Goal: Check status: Check status

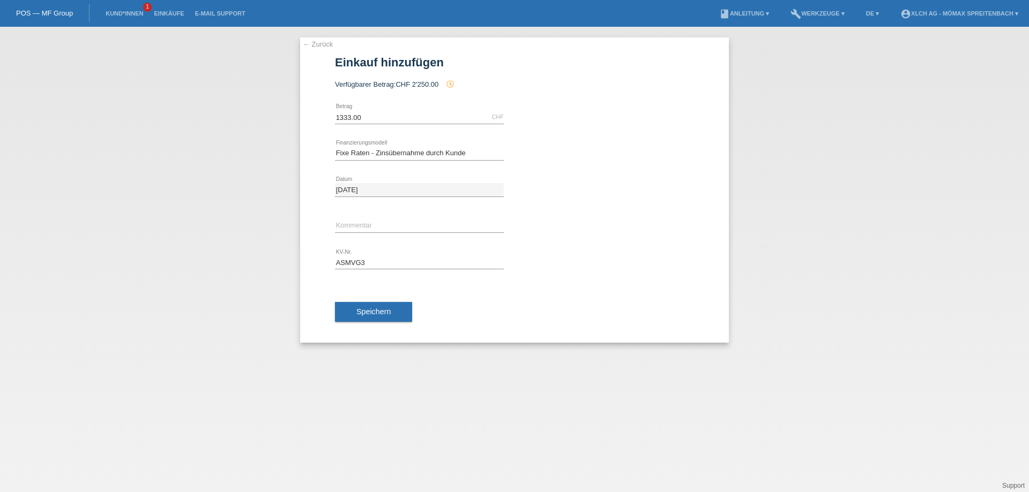
select select "113"
click at [117, 10] on link "Kund*innen" at bounding box center [124, 13] width 48 height 6
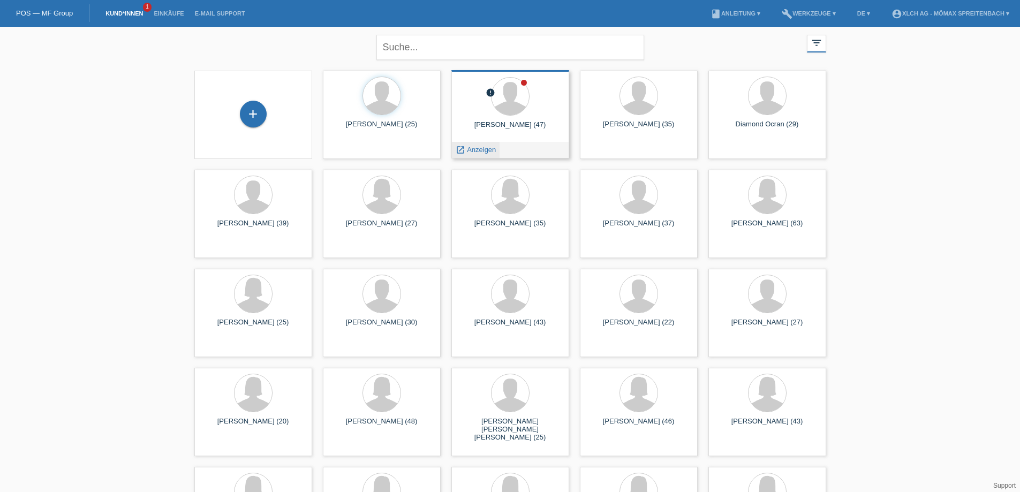
click at [471, 149] on span "Anzeigen" at bounding box center [481, 150] width 29 height 8
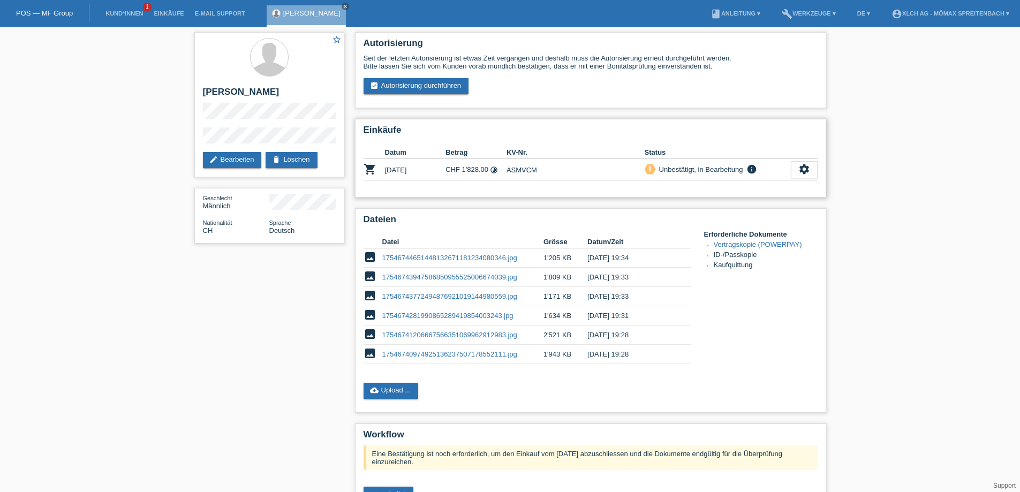
drag, startPoint x: 507, startPoint y: 168, endPoint x: 535, endPoint y: 169, distance: 28.4
click at [535, 169] on td "ASMVCM" at bounding box center [576, 170] width 138 height 22
copy td "ASMVCM"
click at [343, 5] on icon "close" at bounding box center [345, 6] width 5 height 5
click at [130, 11] on link "Kund*innen" at bounding box center [124, 13] width 48 height 6
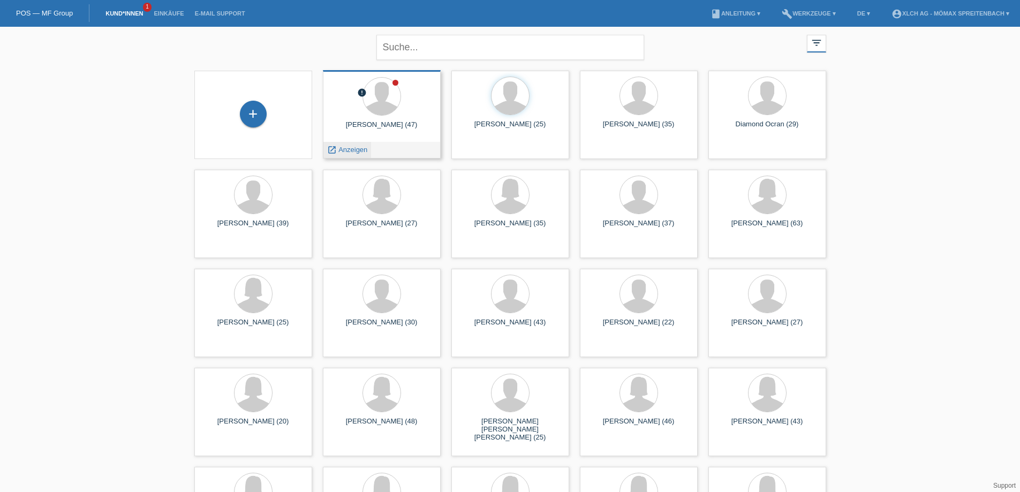
click at [350, 151] on span "Anzeigen" at bounding box center [353, 150] width 29 height 8
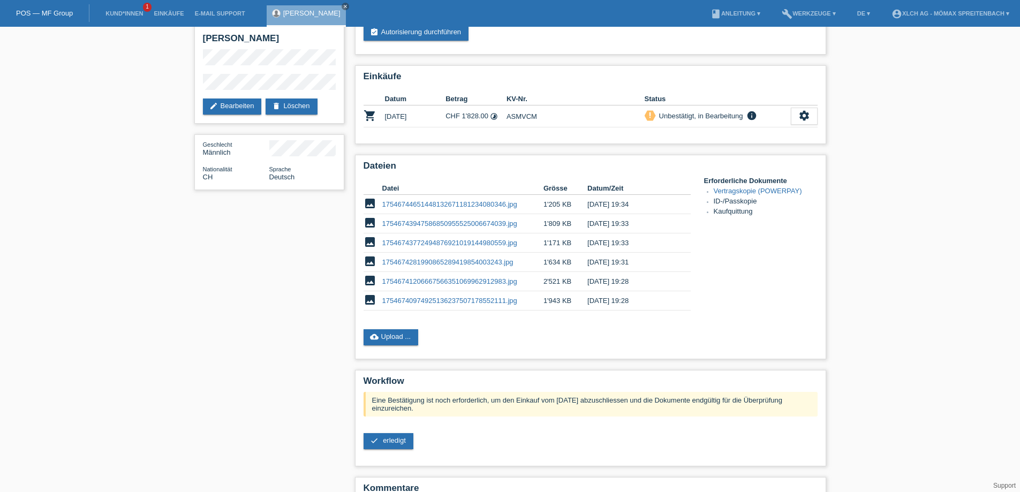
scroll to position [107, 0]
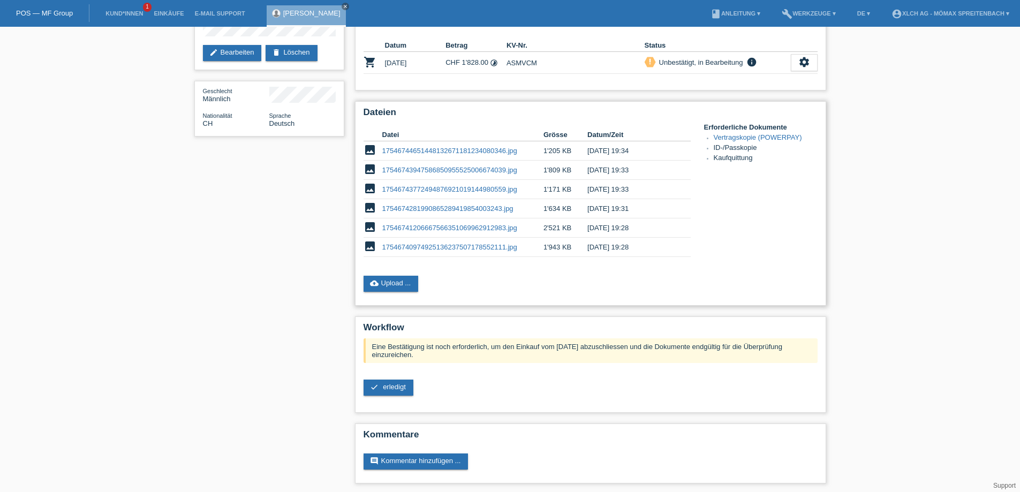
click at [415, 149] on link "17546744651448132671181234080346.jpg" at bounding box center [449, 151] width 135 height 8
click at [452, 170] on link "17546743947586850955525006674039.jpg" at bounding box center [449, 170] width 135 height 8
click at [439, 188] on link "17546743772494876921019144980559.jpg" at bounding box center [449, 189] width 135 height 8
click at [439, 209] on link "1754674281990865289419854003243.jpg" at bounding box center [447, 209] width 131 height 8
click at [454, 228] on link "17546741206667566351069962912983.jpg" at bounding box center [449, 228] width 135 height 8
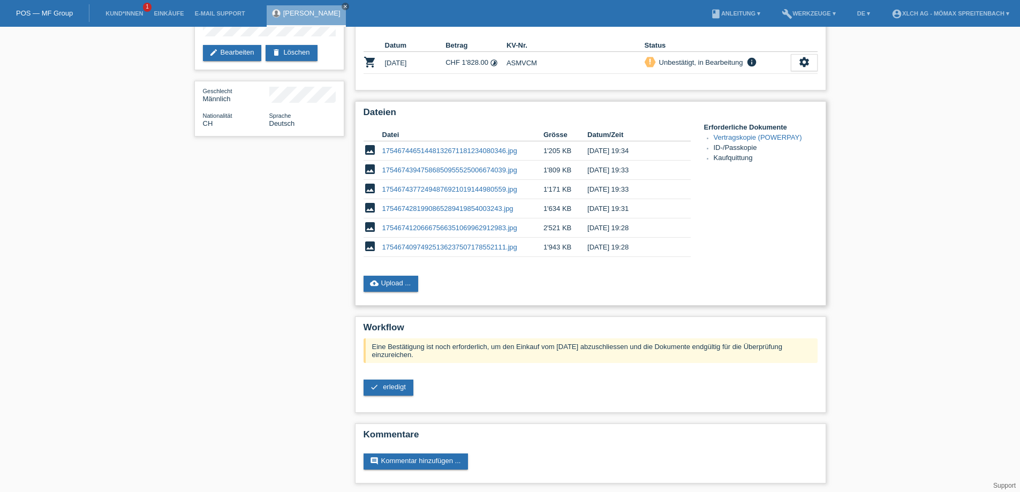
click at [460, 244] on link "17546740974925136237507178552111.jpg" at bounding box center [449, 247] width 135 height 8
click at [470, 245] on link "17546740974925136237507178552111.jpg" at bounding box center [449, 247] width 135 height 8
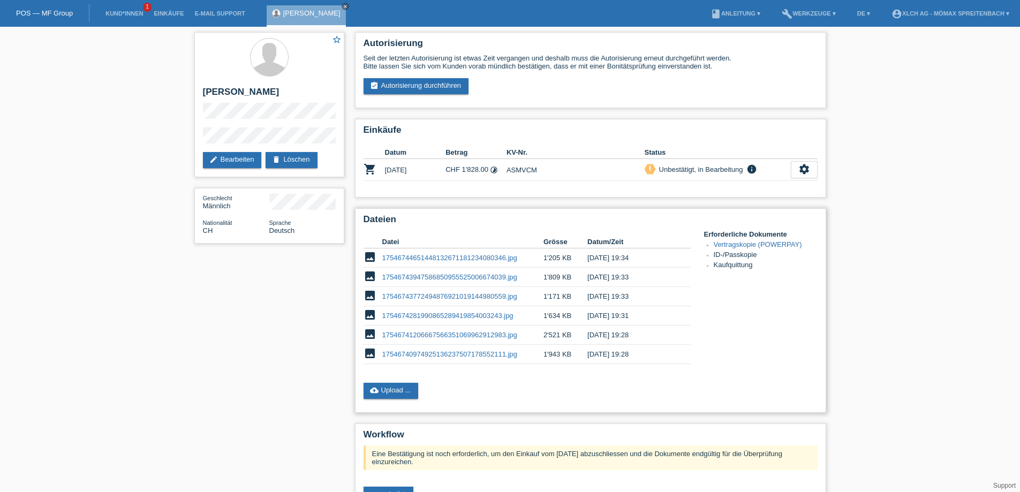
click at [468, 332] on link "17546741206667566351069962912983.jpg" at bounding box center [449, 335] width 135 height 8
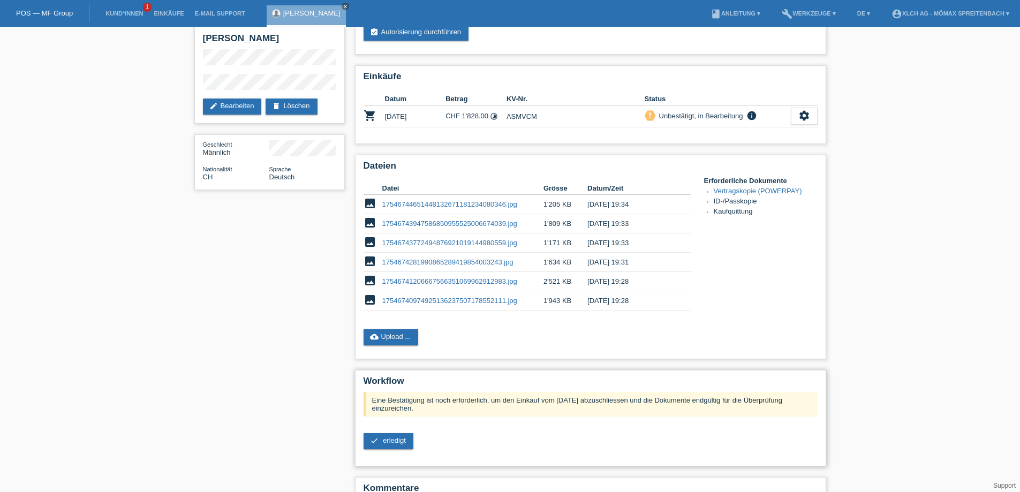
scroll to position [107, 0]
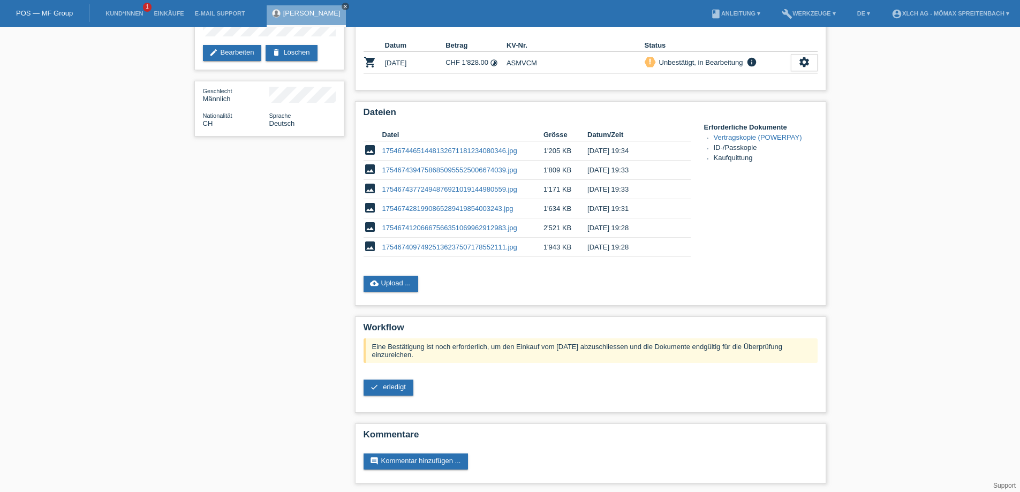
click at [343, 6] on icon "close" at bounding box center [345, 6] width 5 height 5
click at [121, 13] on link "Kund*innen" at bounding box center [124, 13] width 48 height 6
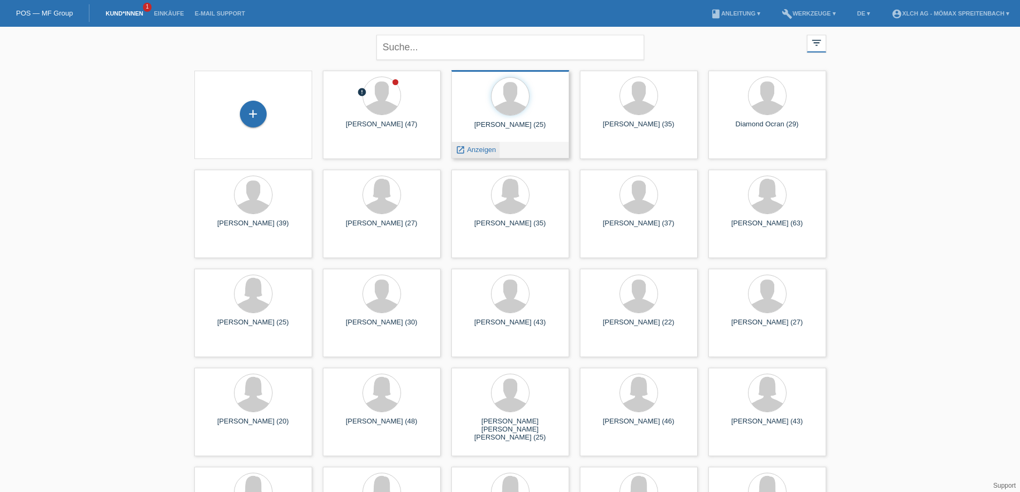
click at [496, 148] on span "Anzeigen" at bounding box center [481, 150] width 29 height 8
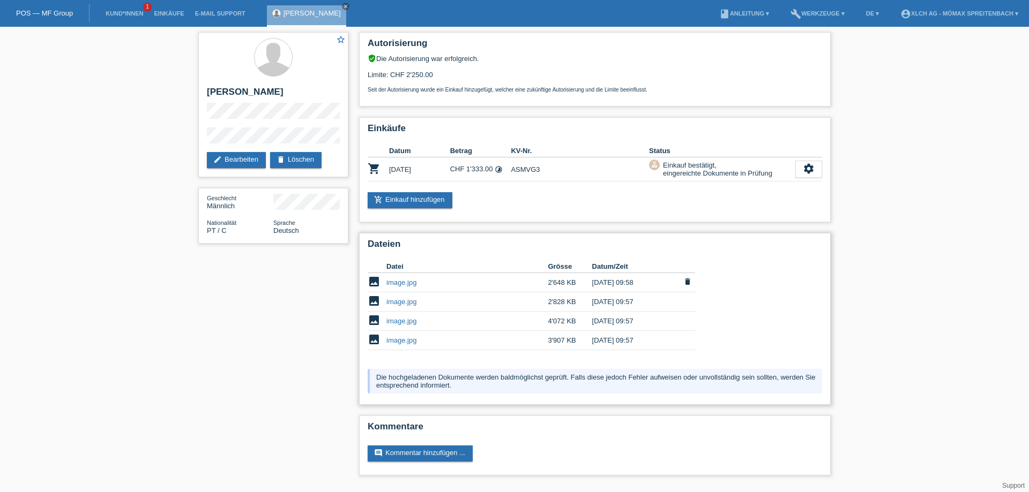
click at [397, 280] on link "image.jpg" at bounding box center [401, 283] width 30 height 8
click at [398, 300] on link "image.jpg" at bounding box center [401, 302] width 30 height 8
click at [392, 321] on link "image.jpg" at bounding box center [401, 321] width 30 height 8
click at [405, 341] on link "image.jpg" at bounding box center [401, 340] width 30 height 8
click at [348, 5] on icon "close" at bounding box center [345, 6] width 5 height 5
